Goal: Task Accomplishment & Management: Use online tool/utility

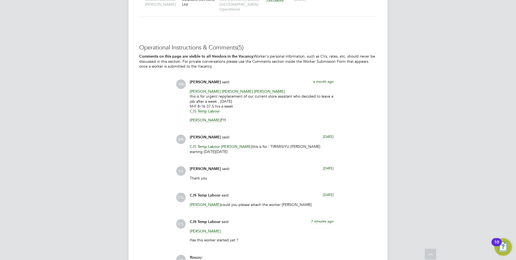
scroll to position [864, 0]
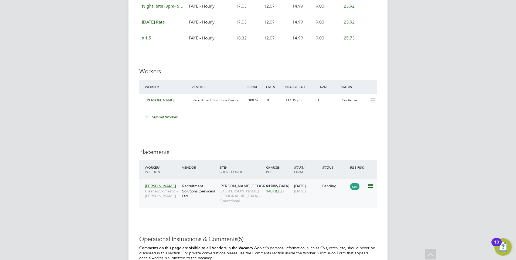
click at [369, 187] on icon at bounding box center [370, 186] width 5 height 6
click at [342, 219] on li "Start" at bounding box center [354, 220] width 38 height 8
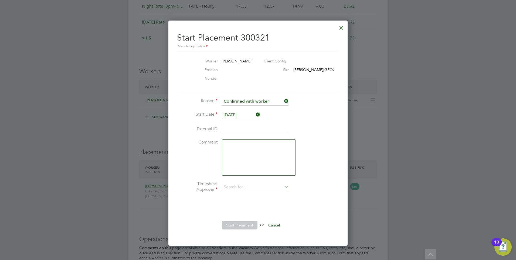
type input "[PERSON_NAME]"
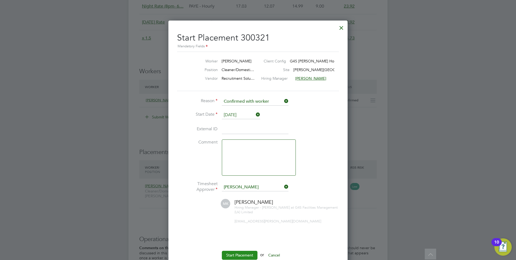
drag, startPoint x: 241, startPoint y: 254, endPoint x: 240, endPoint y: 246, distance: 7.6
click at [241, 254] on button "Start Placement" at bounding box center [240, 255] width 36 height 9
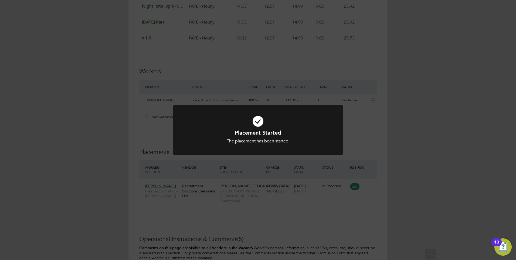
click at [390, 83] on div "Placement Started The placement has been started. Cancel Okay" at bounding box center [258, 130] width 516 height 260
